Goal: Task Accomplishment & Management: Manage account settings

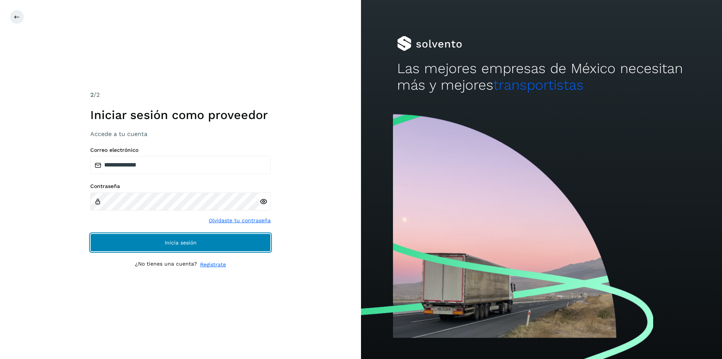
click at [173, 238] on button "Inicia sesión" at bounding box center [180, 242] width 181 height 18
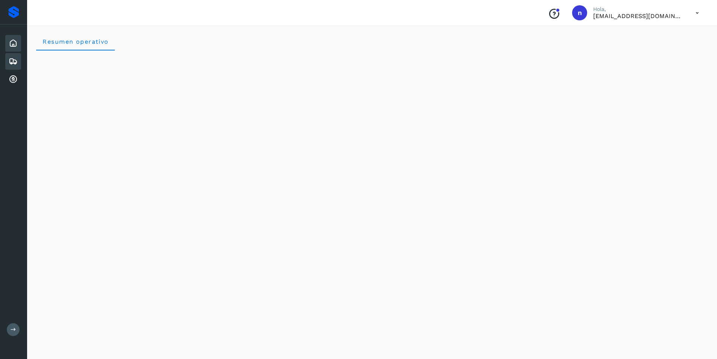
click at [13, 59] on icon at bounding box center [13, 61] width 9 height 9
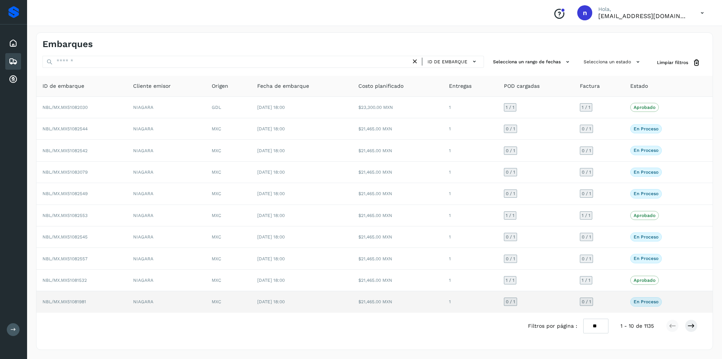
click at [77, 298] on td "NBL/MX.MX51081981" at bounding box center [81, 301] width 91 height 21
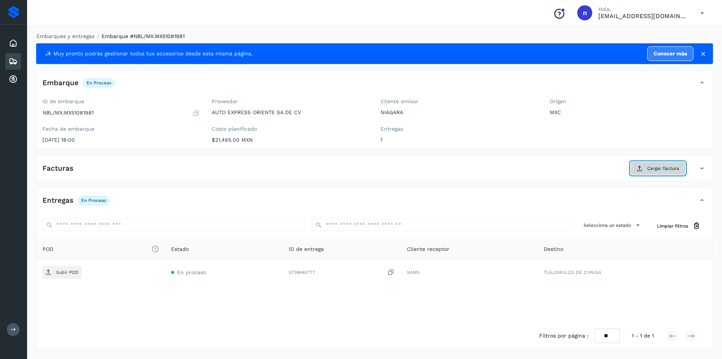
click at [666, 167] on span "Cargar factura" at bounding box center [664, 168] width 32 height 7
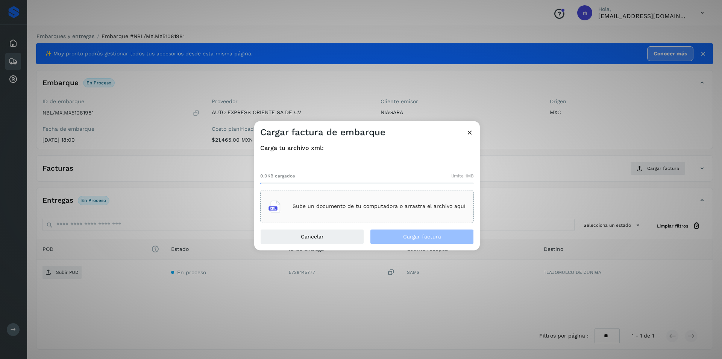
click at [372, 199] on div "Sube un documento de tu computadora o arrastra el archivo aquí" at bounding box center [367, 206] width 197 height 20
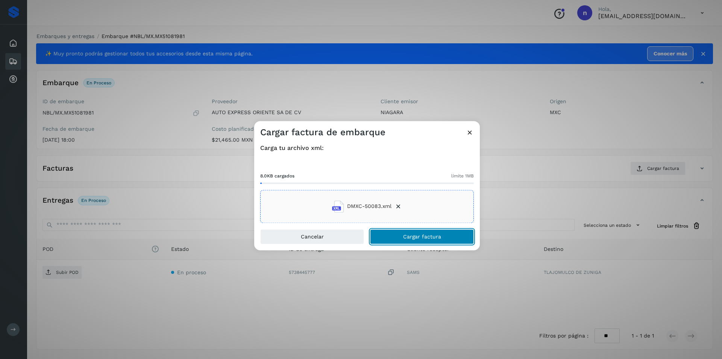
click at [405, 237] on span "Cargar factura" at bounding box center [422, 236] width 38 height 5
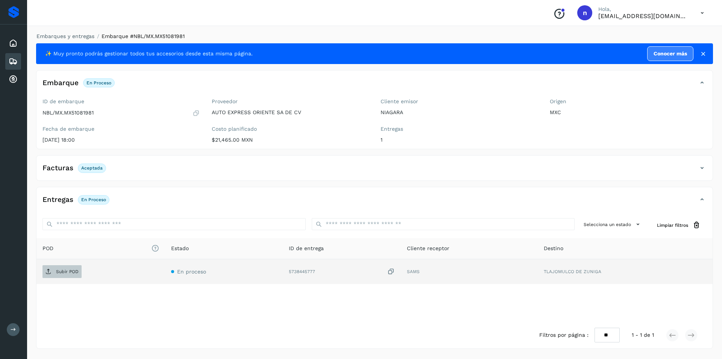
click at [65, 269] on p "Subir POD" at bounding box center [67, 271] width 23 height 5
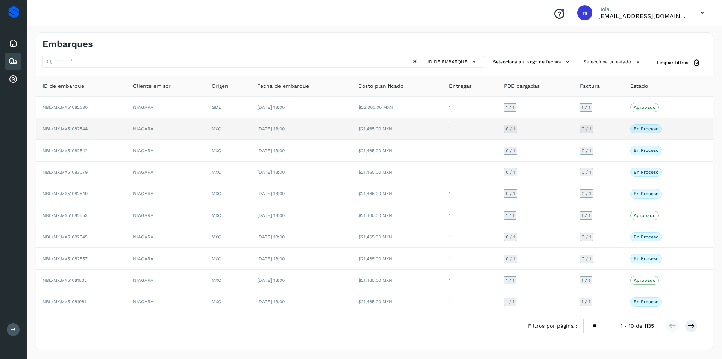
click at [79, 125] on td "NBL/MX.MX51082544" at bounding box center [81, 128] width 91 height 21
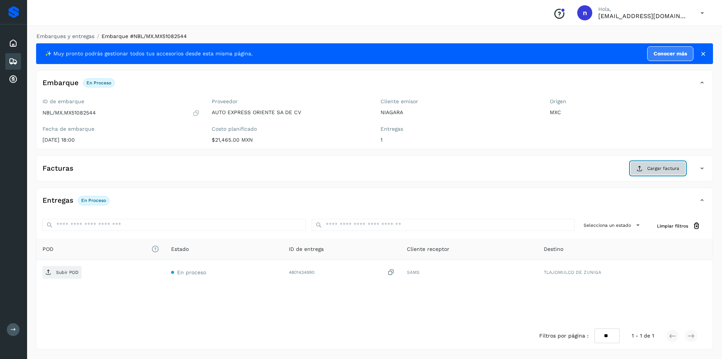
click at [665, 166] on span "Cargar factura" at bounding box center [664, 168] width 32 height 7
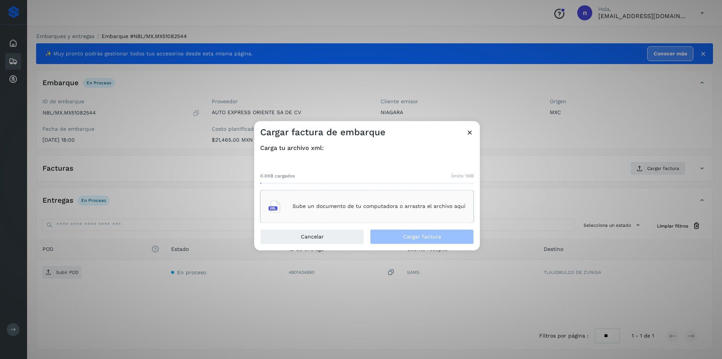
click at [388, 206] on p "Sube un documento de tu computadora o arrastra el archivo aquí" at bounding box center [379, 206] width 173 height 6
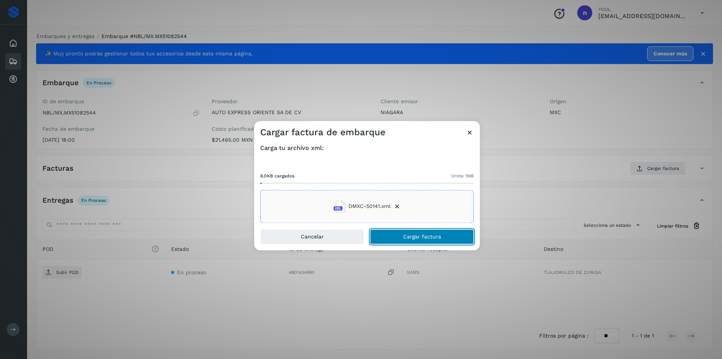
click at [409, 234] on span "Cargar factura" at bounding box center [422, 236] width 38 height 5
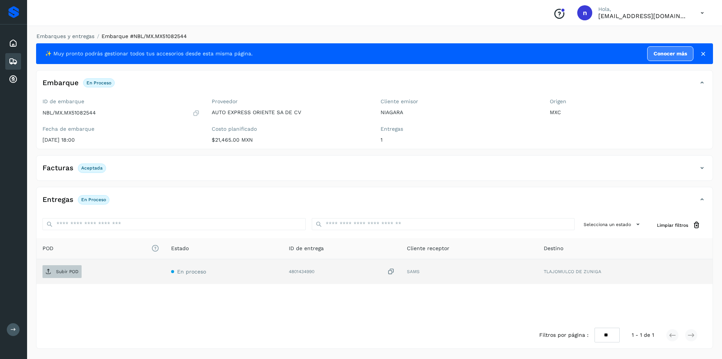
click at [67, 270] on p "Subir POD" at bounding box center [67, 271] width 23 height 5
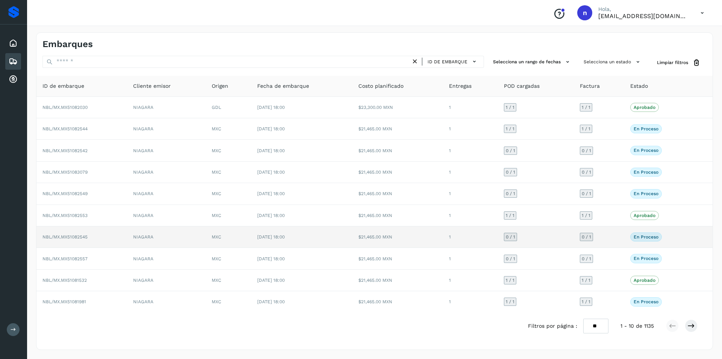
click at [75, 234] on span "NBL/MX.MX51082545" at bounding box center [65, 236] width 45 height 5
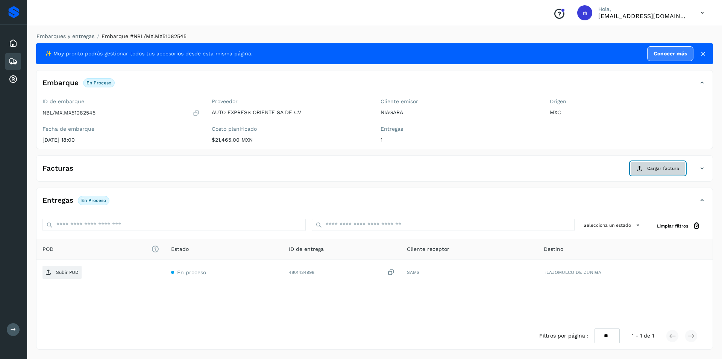
click at [658, 169] on span "Cargar factura" at bounding box center [664, 168] width 32 height 7
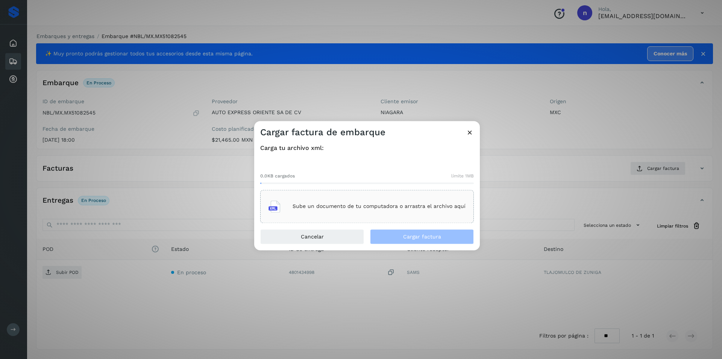
click at [371, 199] on div "Sube un documento de tu computadora o arrastra el archivo aquí" at bounding box center [367, 206] width 197 height 20
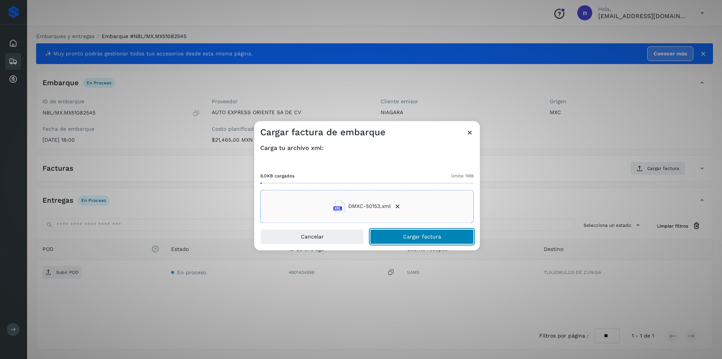
click at [417, 234] on span "Cargar factura" at bounding box center [422, 236] width 38 height 5
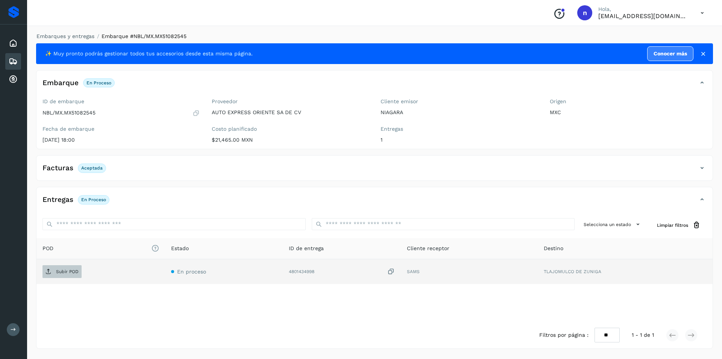
click at [59, 270] on p "Subir POD" at bounding box center [67, 271] width 23 height 5
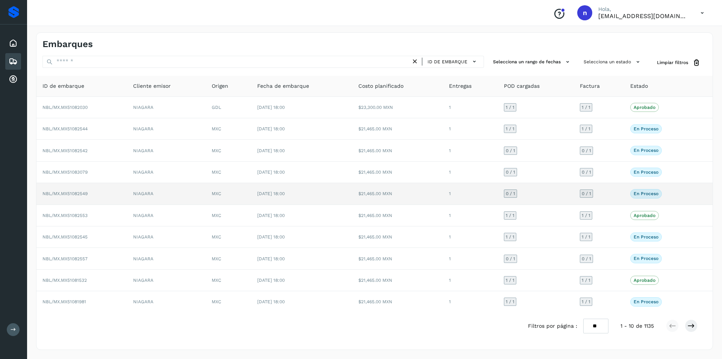
click at [77, 192] on span "NBL/MX.MX51082549" at bounding box center [65, 193] width 45 height 5
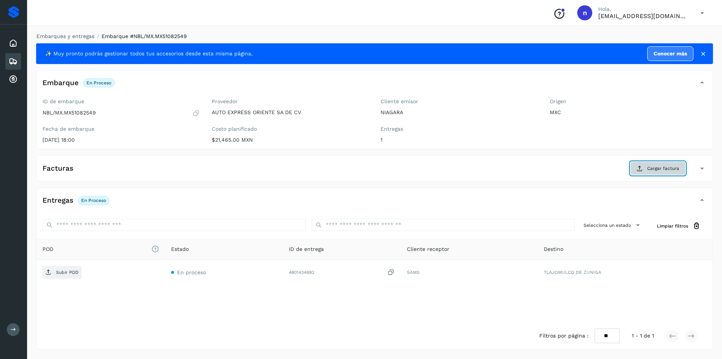
click at [666, 165] on span "Cargar factura" at bounding box center [664, 168] width 32 height 7
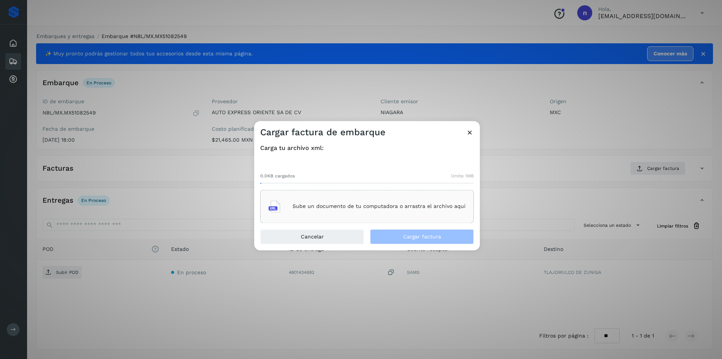
click at [399, 205] on p "Sube un documento de tu computadora o arrastra el archivo aquí" at bounding box center [379, 206] width 173 height 6
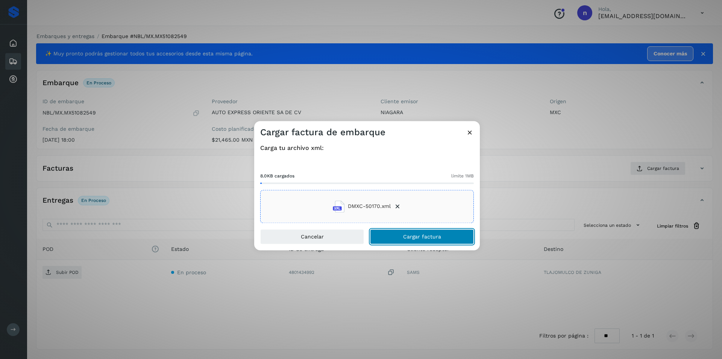
click at [423, 236] on span "Cargar factura" at bounding box center [422, 236] width 38 height 5
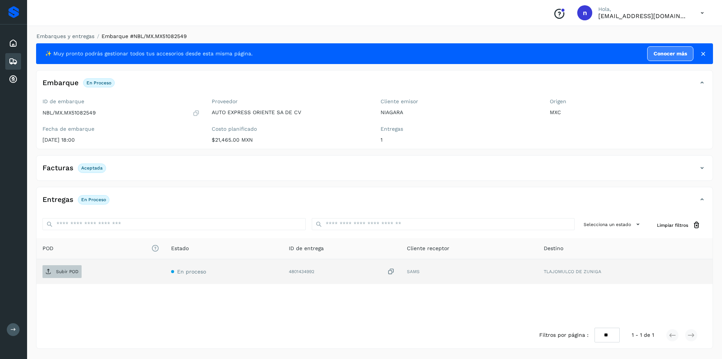
click at [64, 272] on p "Subir POD" at bounding box center [67, 271] width 23 height 5
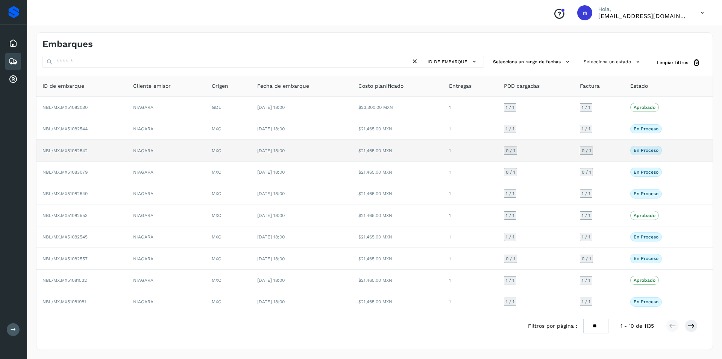
click at [75, 147] on td "NBL/MX.MX51082542" at bounding box center [81, 150] width 91 height 21
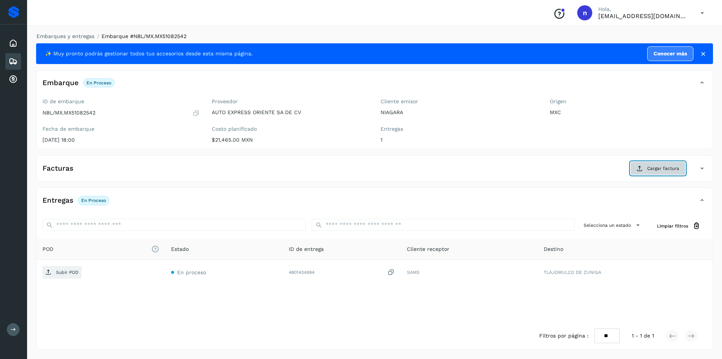
click at [653, 165] on span "Cargar factura" at bounding box center [664, 168] width 32 height 7
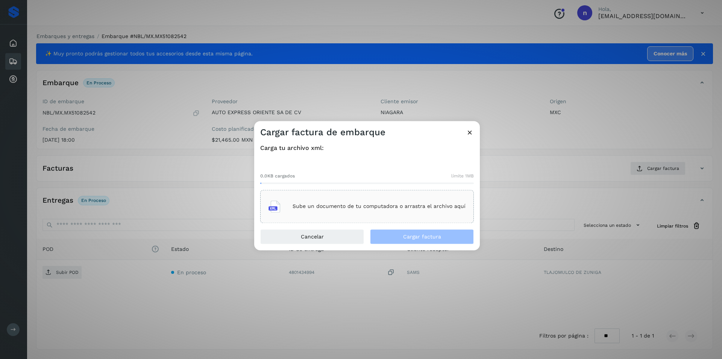
click at [369, 207] on p "Sube un documento de tu computadora o arrastra el archivo aquí" at bounding box center [379, 206] width 173 height 6
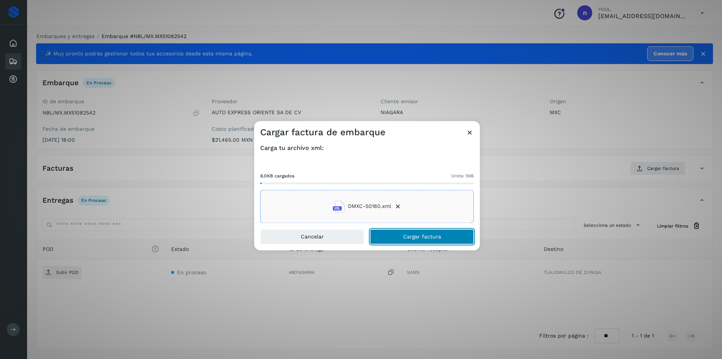
click at [404, 234] on span "Cargar factura" at bounding box center [422, 236] width 38 height 5
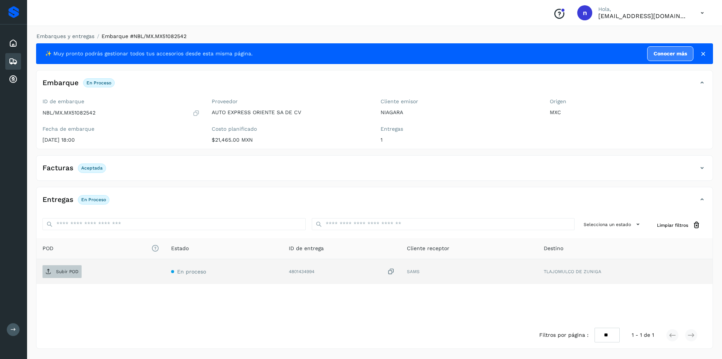
click at [62, 271] on p "Subir POD" at bounding box center [67, 271] width 23 height 5
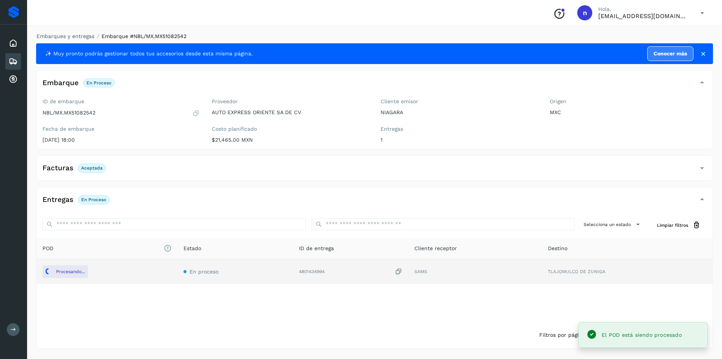
click at [10, 58] on icon at bounding box center [13, 61] width 9 height 9
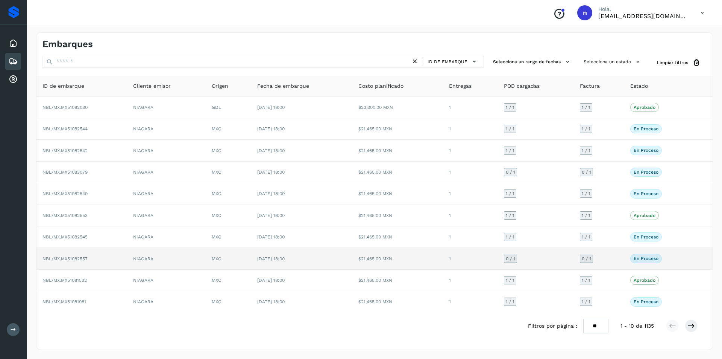
click at [84, 257] on span "NBL/MX.MX51082557" at bounding box center [65, 258] width 45 height 5
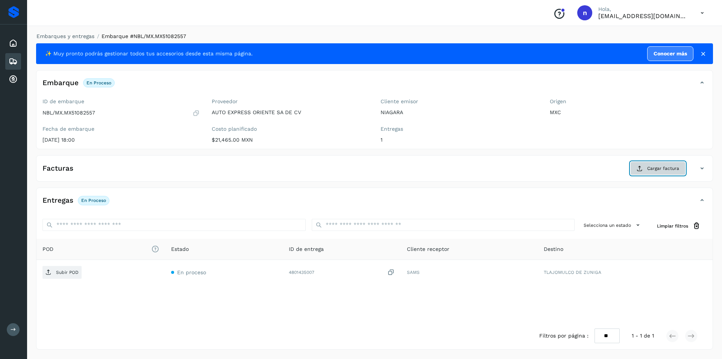
click at [660, 165] on span "Cargar factura" at bounding box center [664, 168] width 32 height 7
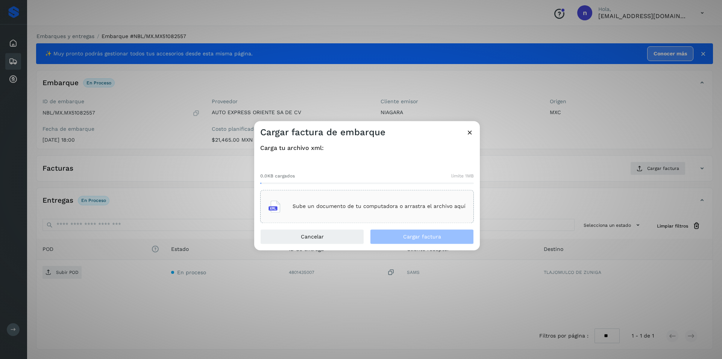
click at [373, 206] on p "Sube un documento de tu computadora o arrastra el archivo aquí" at bounding box center [379, 206] width 173 height 6
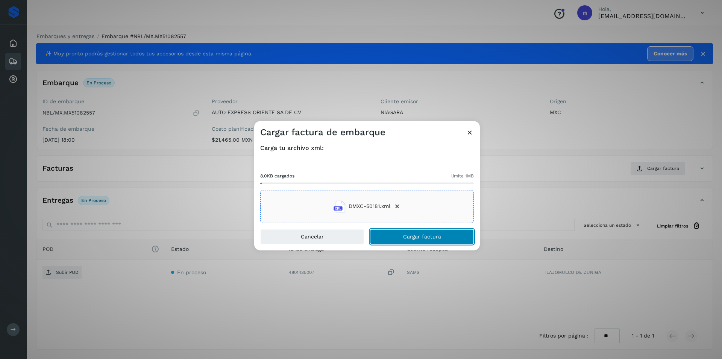
click at [423, 234] on span "Cargar factura" at bounding box center [422, 236] width 38 height 5
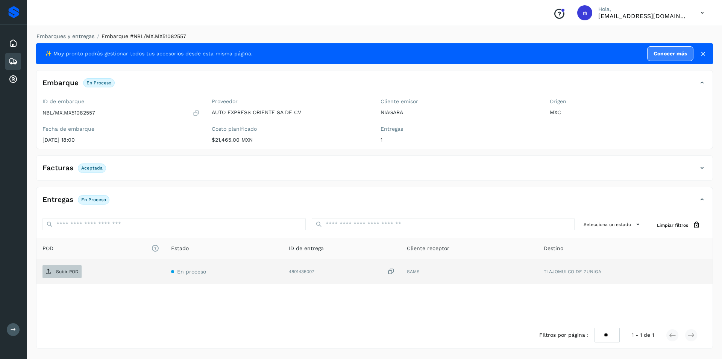
click at [62, 270] on p "Subir POD" at bounding box center [67, 271] width 23 height 5
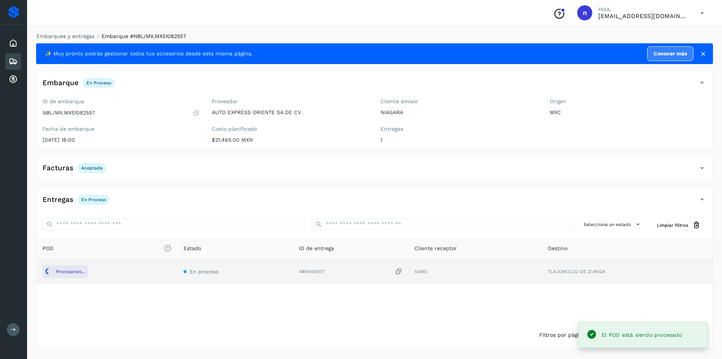
click at [14, 59] on icon at bounding box center [13, 61] width 9 height 9
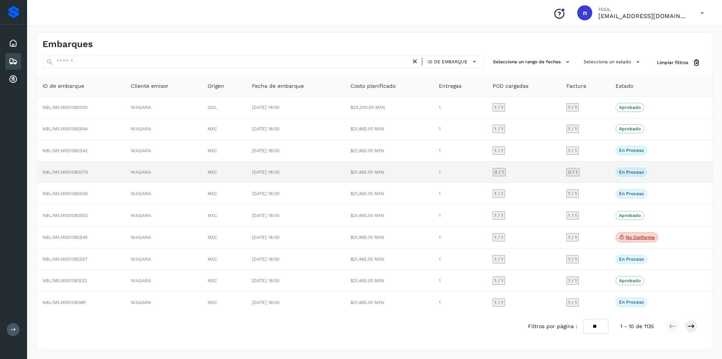
click at [78, 171] on span "NBL/MX.MX51083079" at bounding box center [65, 171] width 45 height 5
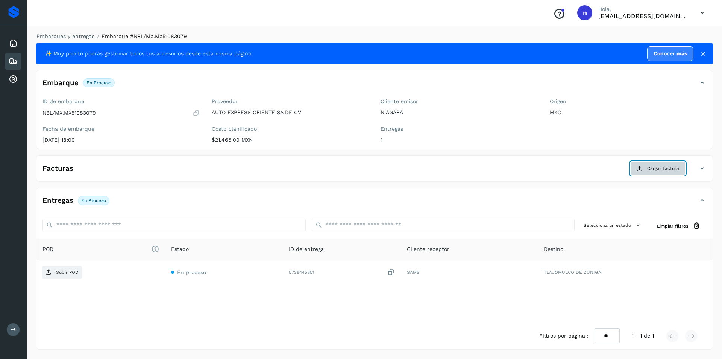
click at [659, 167] on span "Cargar factura" at bounding box center [664, 168] width 32 height 7
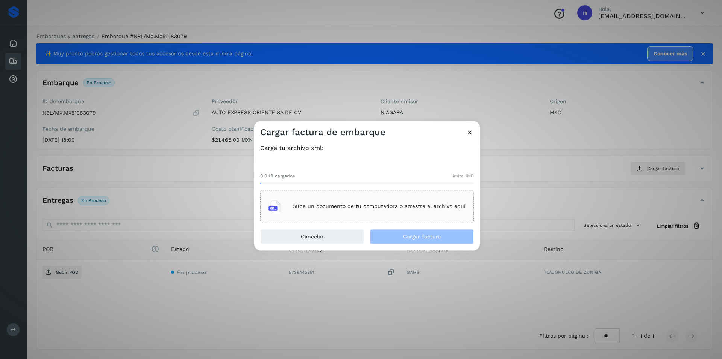
click at [391, 204] on p "Sube un documento de tu computadora o arrastra el archivo aquí" at bounding box center [379, 206] width 173 height 6
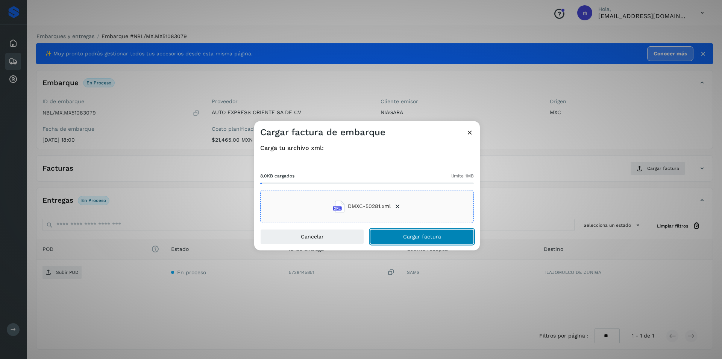
click at [419, 236] on span "Cargar factura" at bounding box center [422, 236] width 38 height 5
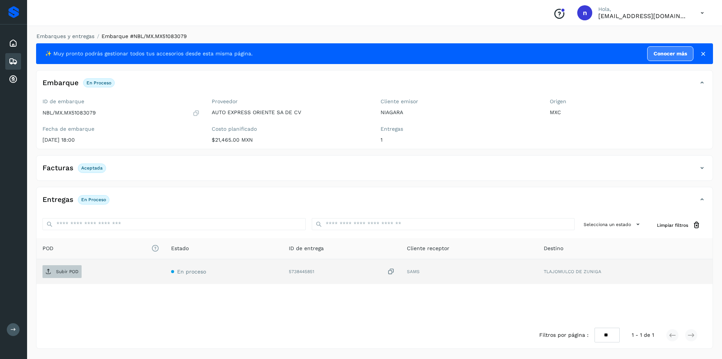
click at [65, 270] on p "Subir POD" at bounding box center [67, 271] width 23 height 5
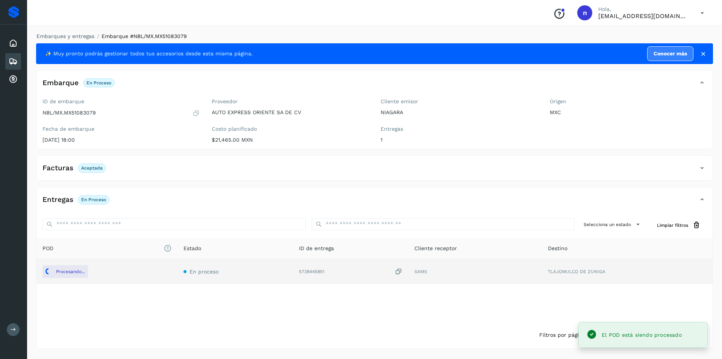
click at [13, 61] on icon at bounding box center [13, 61] width 9 height 9
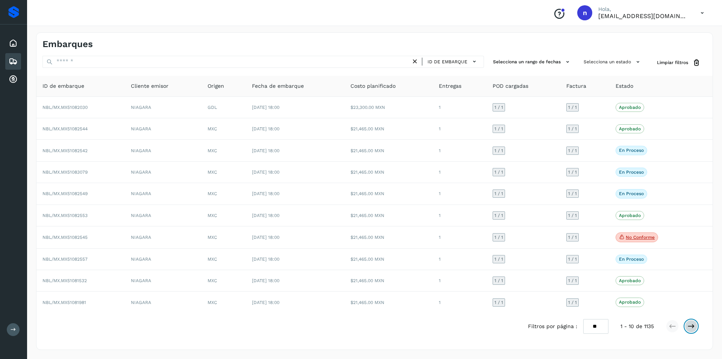
click at [693, 325] on icon at bounding box center [692, 326] width 8 height 8
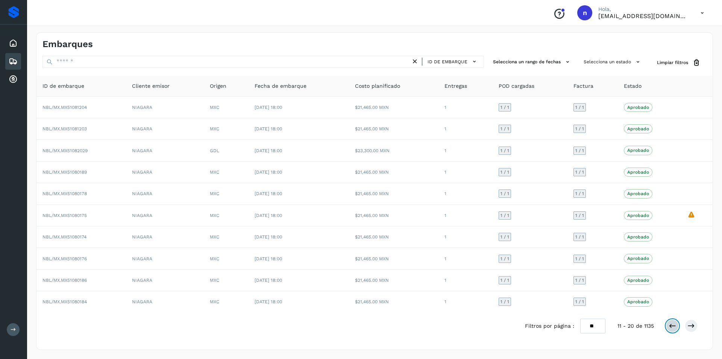
click at [667, 323] on button at bounding box center [672, 325] width 13 height 13
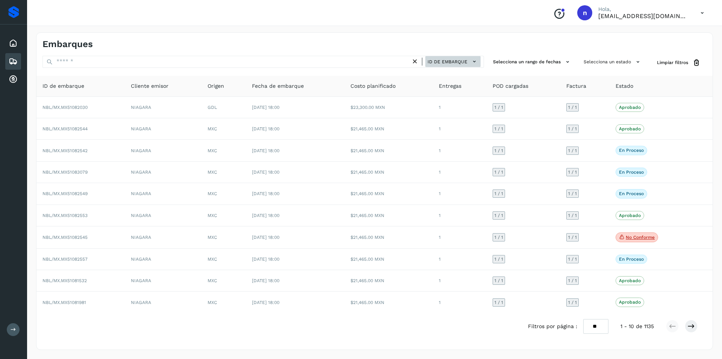
click at [462, 61] on span "ID de embarque" at bounding box center [448, 61] width 40 height 7
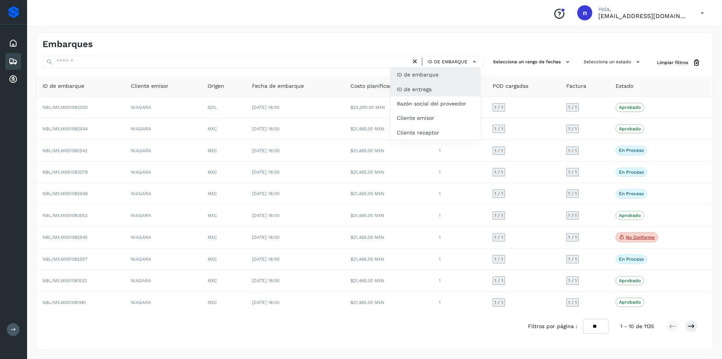
click at [453, 90] on div "ID de entrega" at bounding box center [436, 89] width 90 height 14
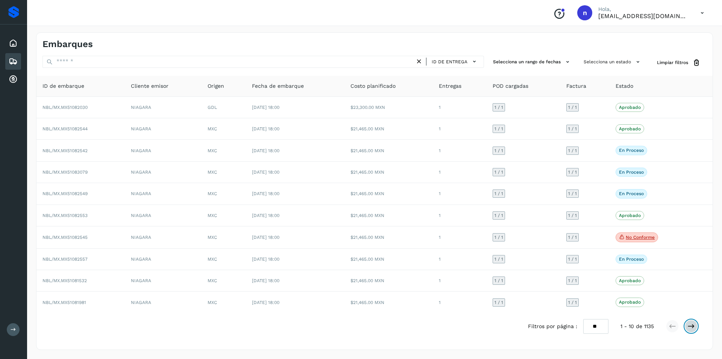
click at [693, 324] on icon at bounding box center [692, 326] width 8 height 8
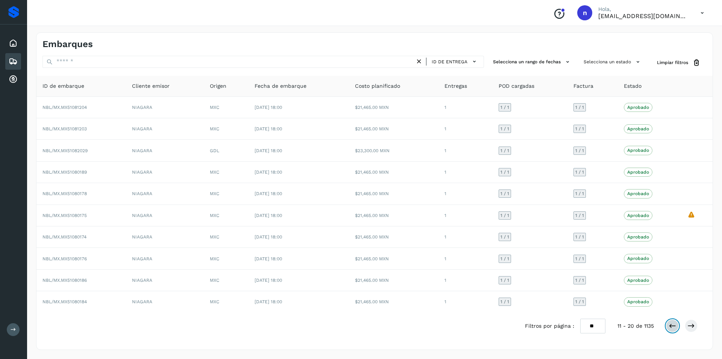
click at [670, 325] on icon at bounding box center [673, 326] width 8 height 8
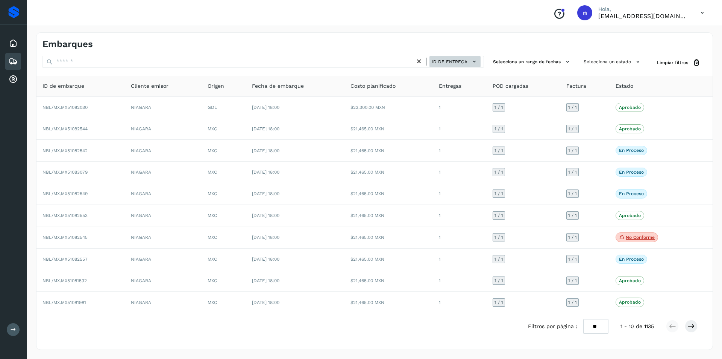
click at [473, 60] on icon at bounding box center [475, 62] width 8 height 8
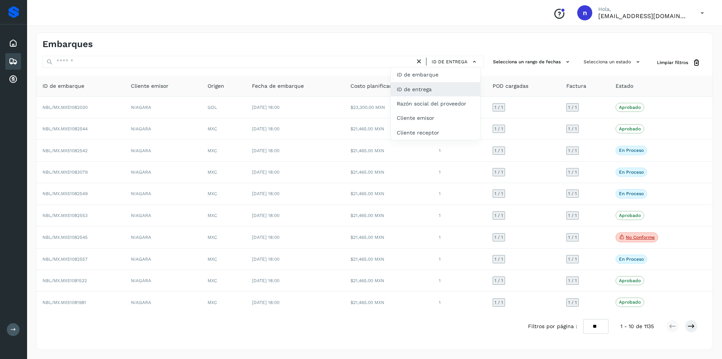
click at [438, 88] on div "ID de entrega" at bounding box center [436, 89] width 90 height 14
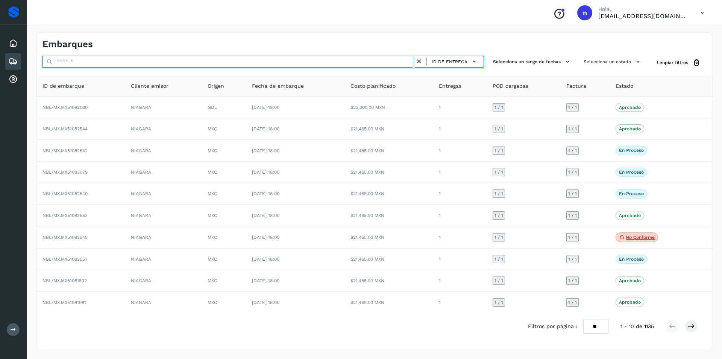
click at [288, 61] on input "text" at bounding box center [229, 62] width 373 height 12
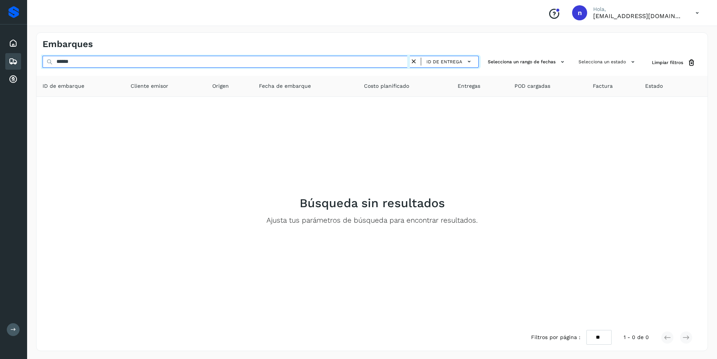
type input "******"
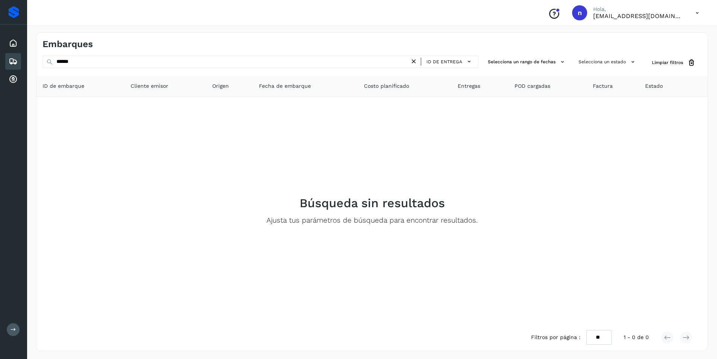
click at [698, 11] on icon at bounding box center [696, 12] width 15 height 15
click at [645, 31] on div "Cerrar sesión" at bounding box center [660, 34] width 90 height 14
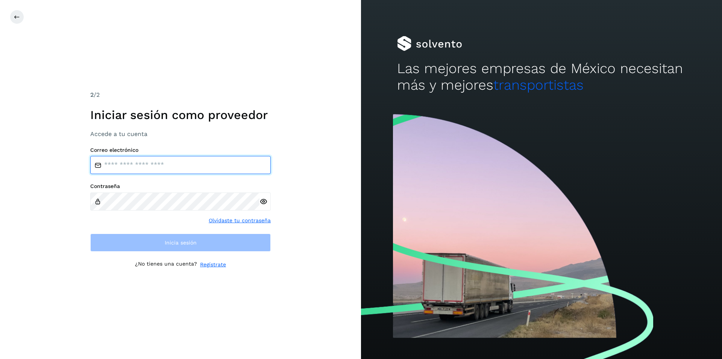
type input "**********"
